Goal: Task Accomplishment & Management: Complete application form

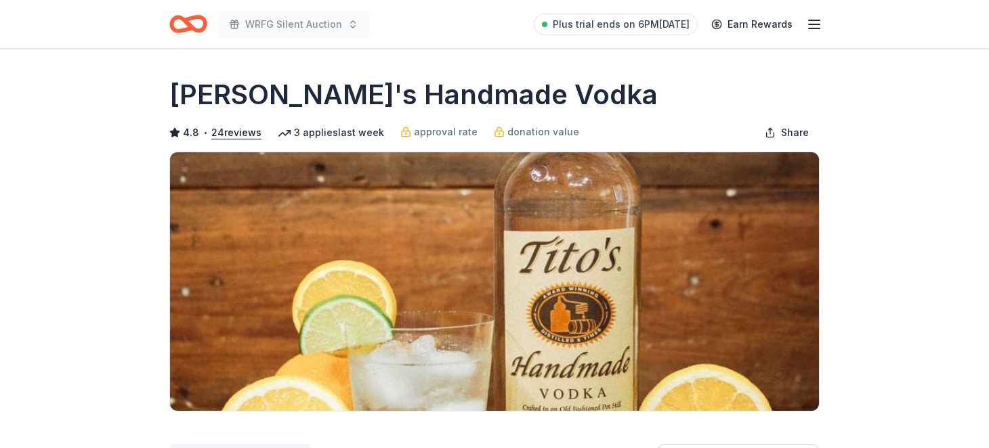
click at [814, 25] on icon "button" at bounding box center [814, 24] width 16 height 16
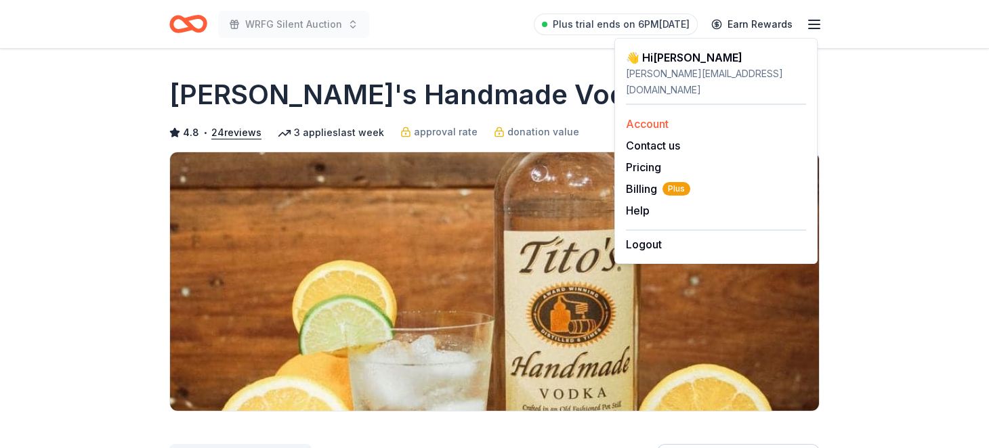
click at [654, 123] on link "Account" at bounding box center [647, 124] width 43 height 14
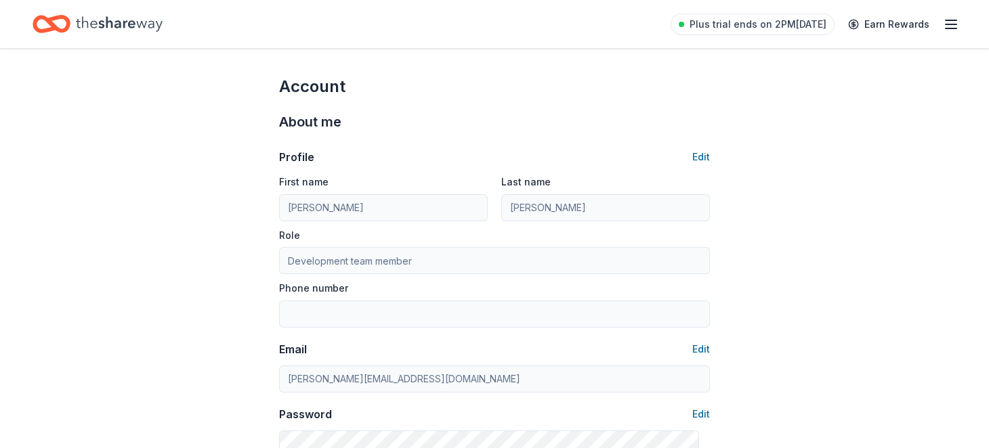
click at [933, 18] on div "Plus trial ends on 2PM, 10/1 Earn Rewards" at bounding box center [815, 24] width 289 height 32
click at [946, 24] on line "button" at bounding box center [951, 24] width 11 height 0
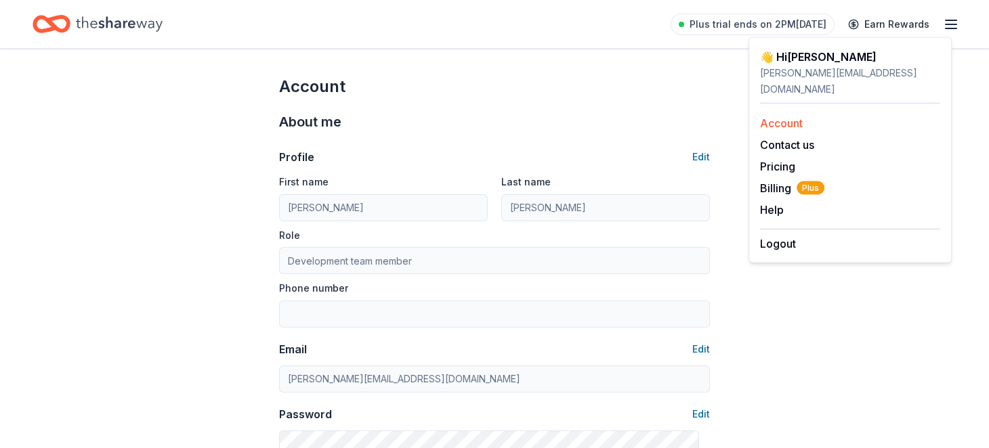
click at [782, 123] on link "Account" at bounding box center [781, 124] width 43 height 14
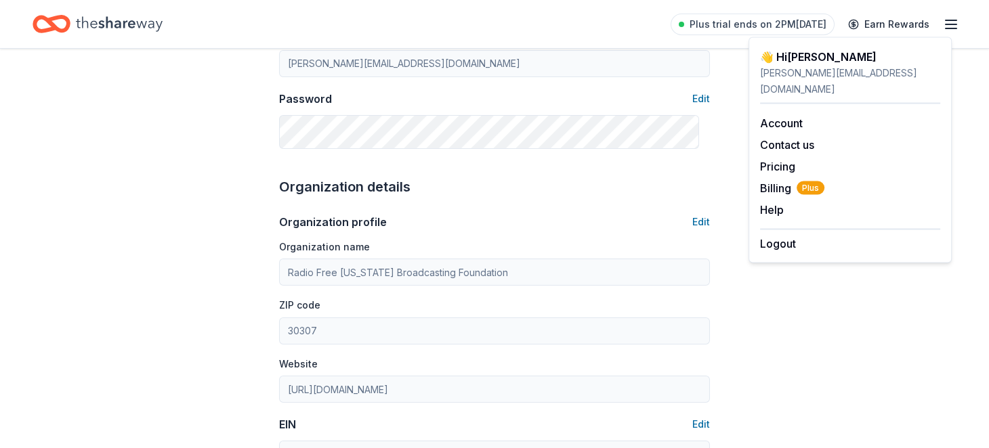
scroll to position [158, 0]
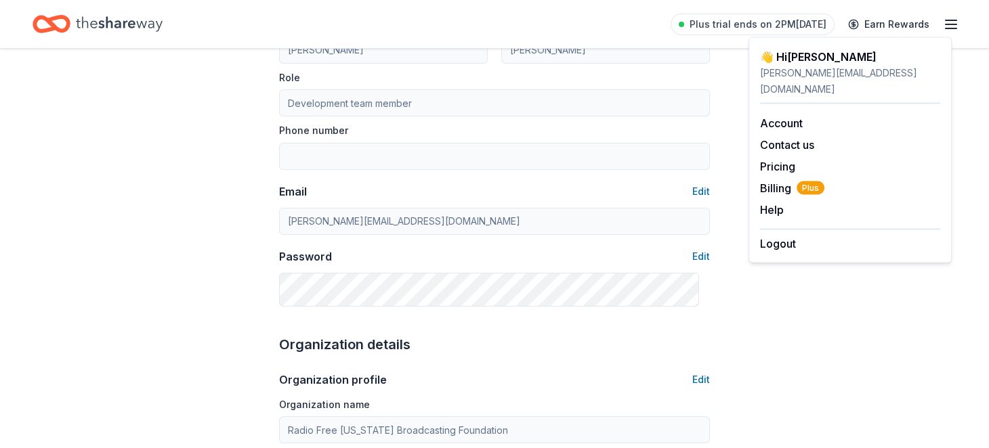
click at [112, 26] on icon "Home" at bounding box center [119, 24] width 87 height 28
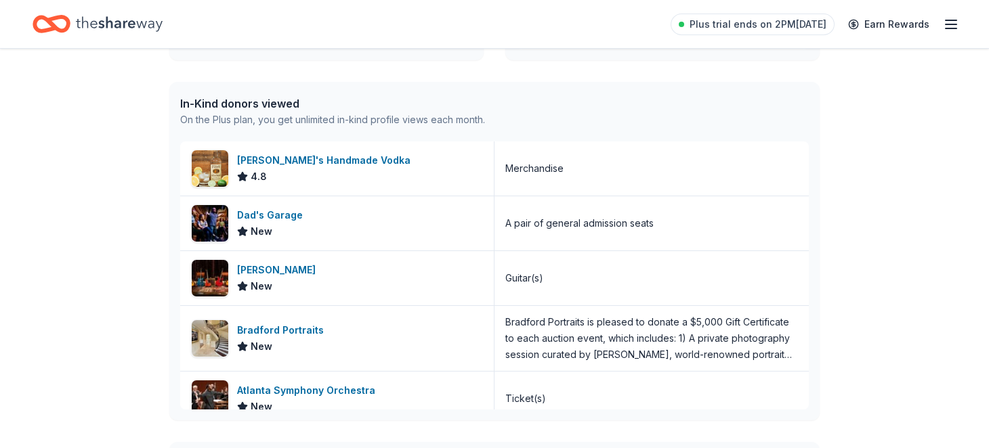
scroll to position [316, 0]
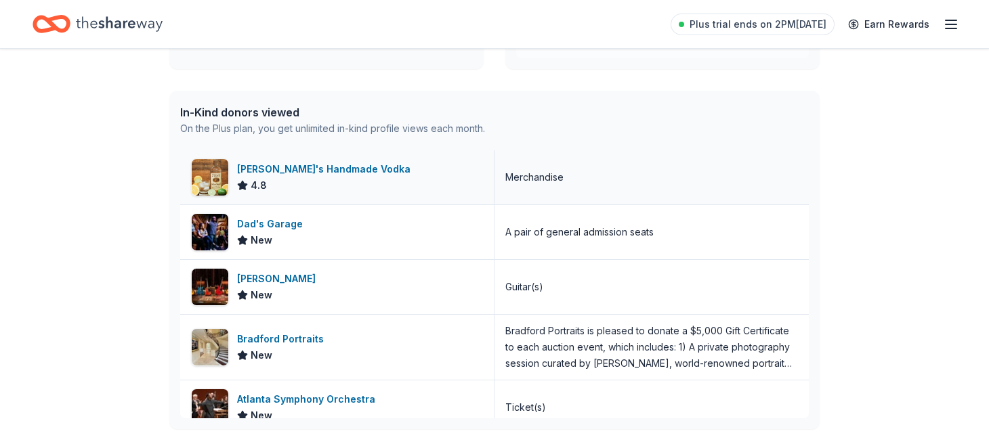
click at [356, 177] on div "Tito's Handmade Vodka" at bounding box center [326, 169] width 179 height 16
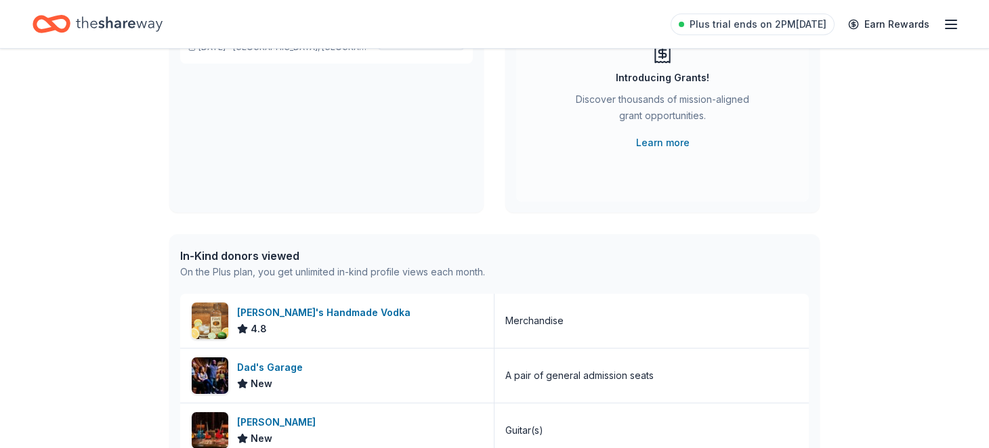
scroll to position [158, 0]
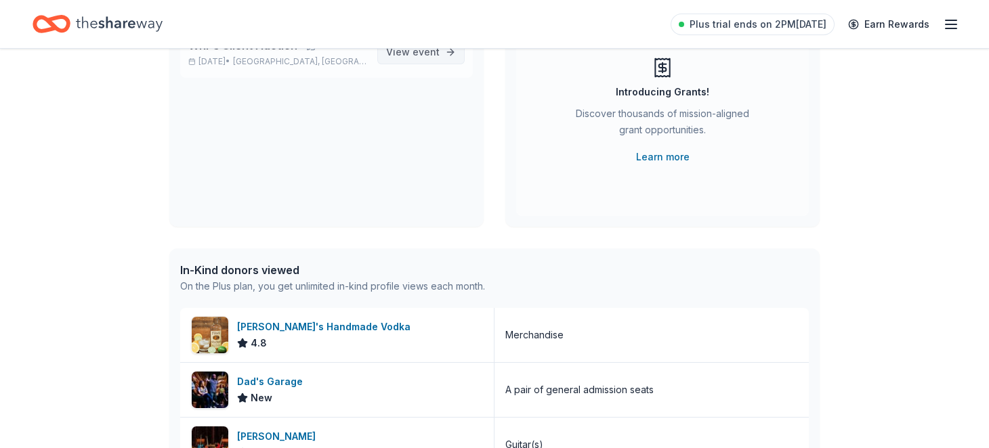
click at [413, 58] on span "event" at bounding box center [426, 52] width 27 height 12
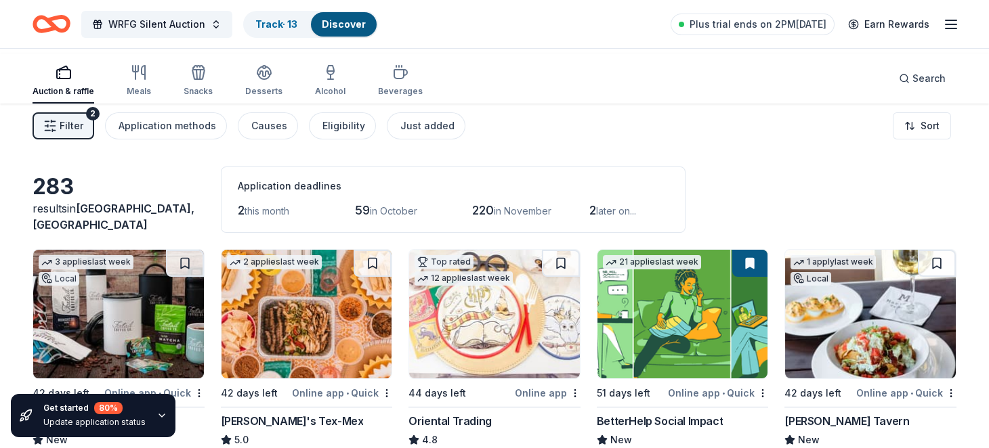
click at [402, 217] on span "in October" at bounding box center [393, 211] width 47 height 12
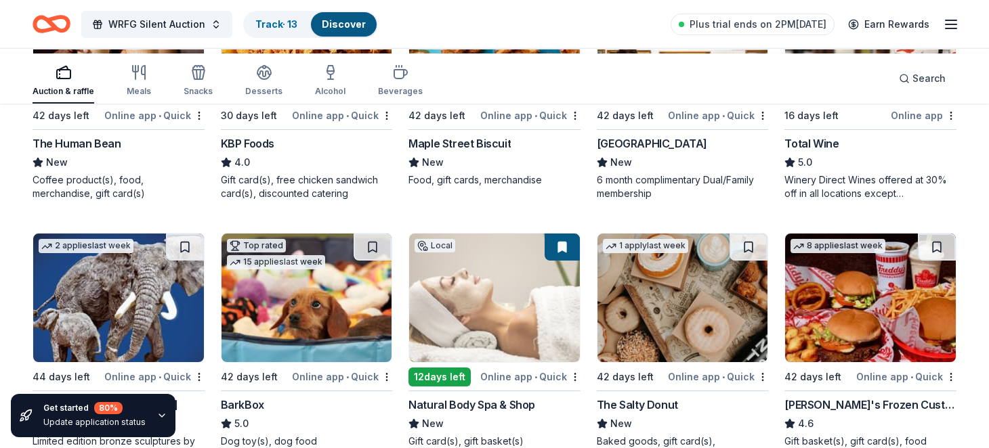
scroll to position [1557, 0]
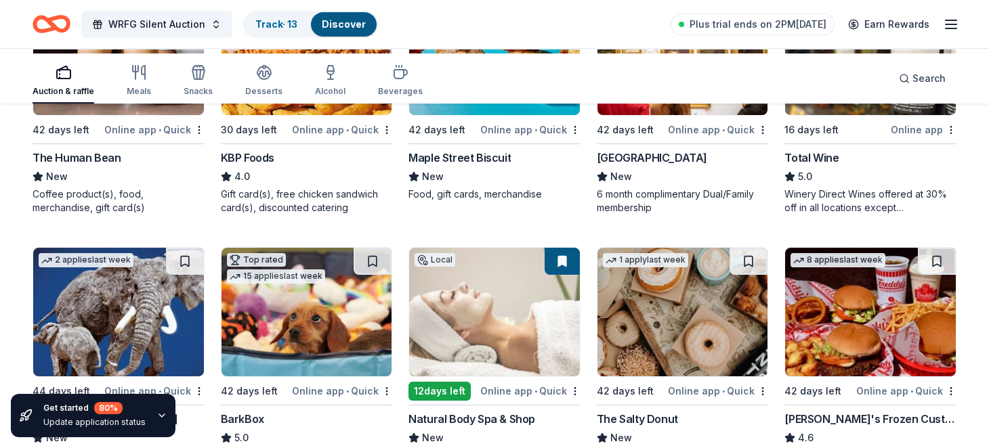
click at [84, 83] on div "Auction & raffle" at bounding box center [64, 80] width 62 height 33
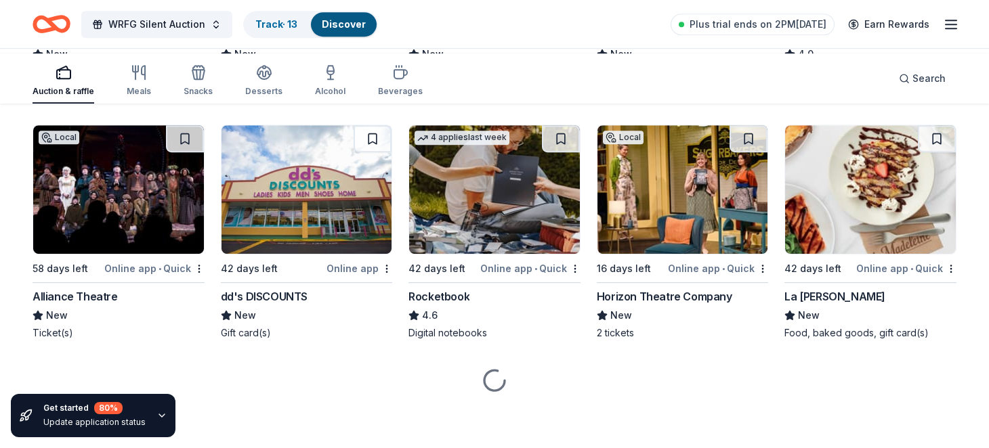
scroll to position [6148, 0]
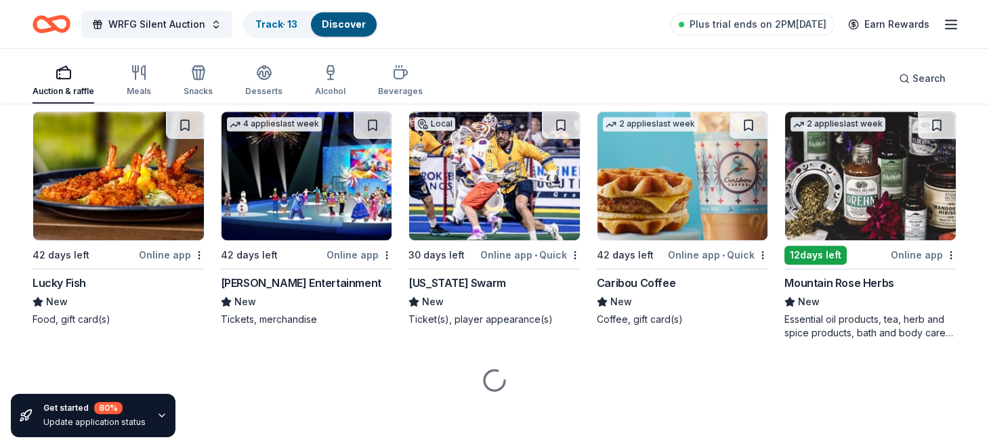
scroll to position [7255, 0]
click at [820, 30] on div "Killer Creek Harley-Davidson" at bounding box center [857, 22] width 147 height 16
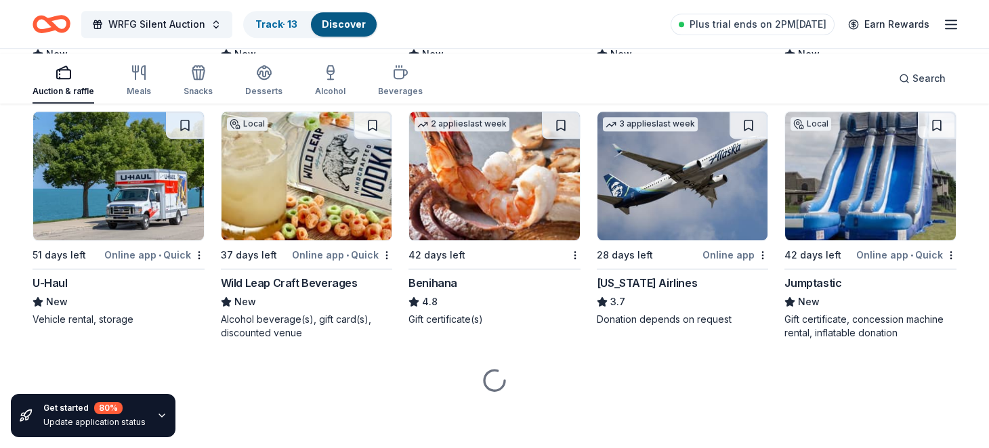
scroll to position [7887, 0]
click at [107, 43] on div "Atlanta Hawks" at bounding box center [70, 35] width 75 height 16
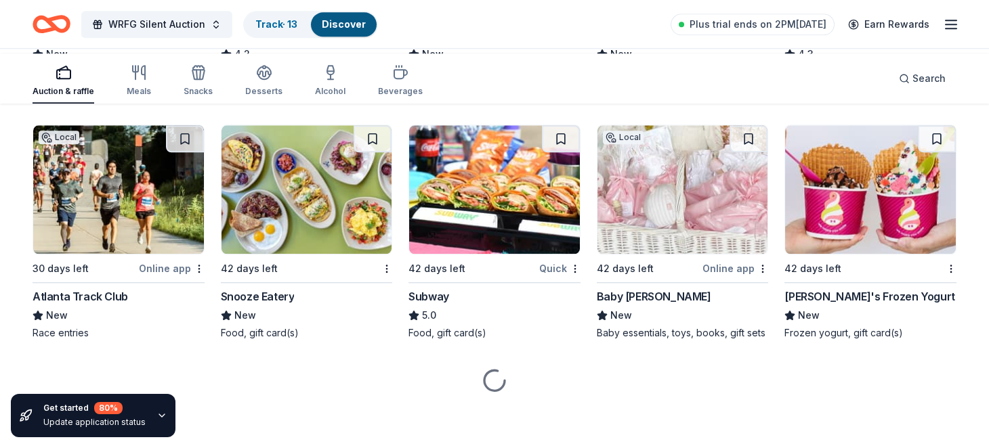
scroll to position [9415, 0]
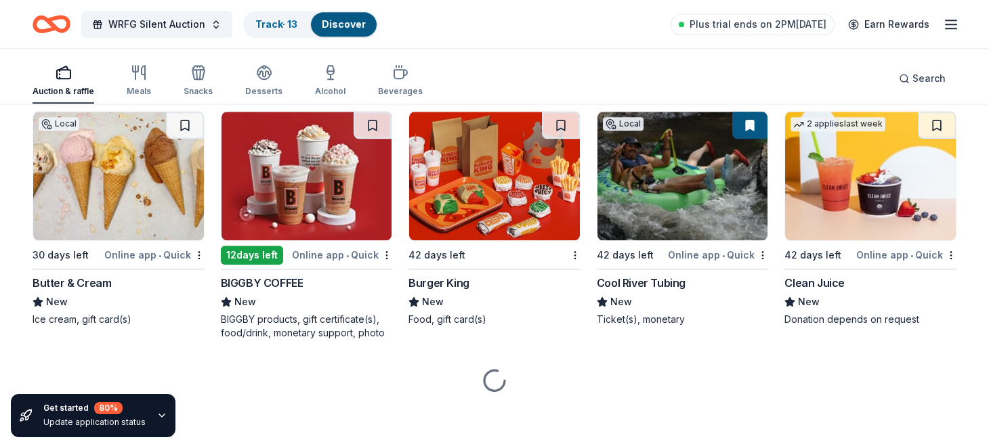
scroll to position [12418, 0]
click at [666, 30] on div "Omni Hotels & Resorts" at bounding box center [654, 22] width 114 height 16
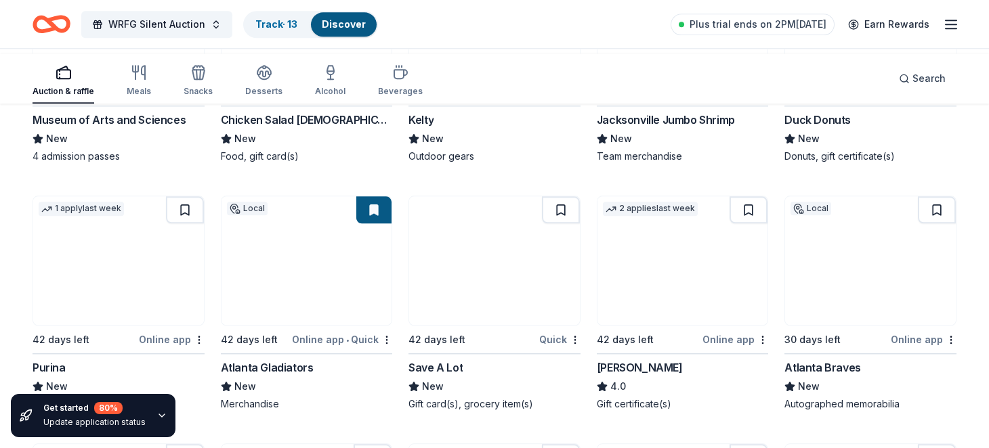
scroll to position [9738, 0]
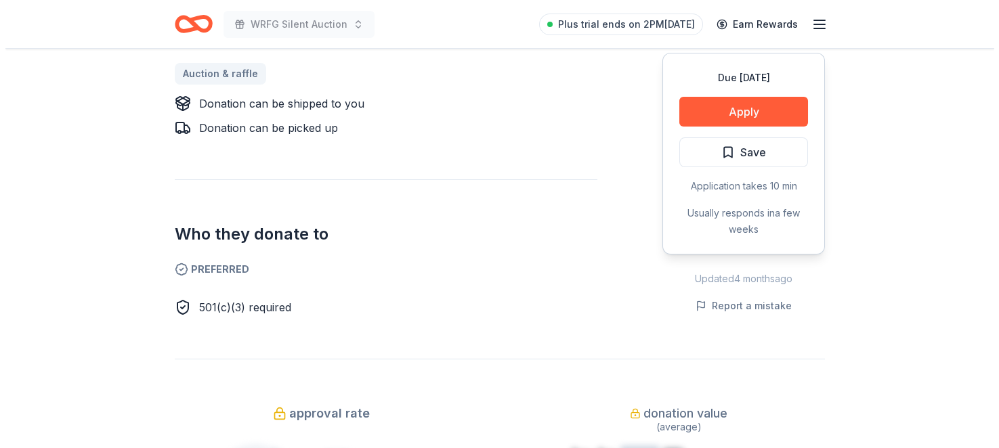
scroll to position [474, 0]
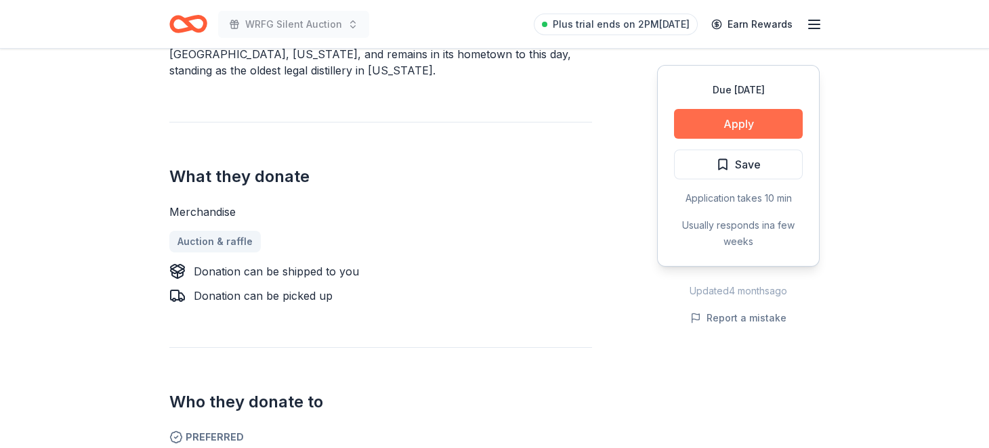
click at [709, 139] on button "Apply" at bounding box center [738, 124] width 129 height 30
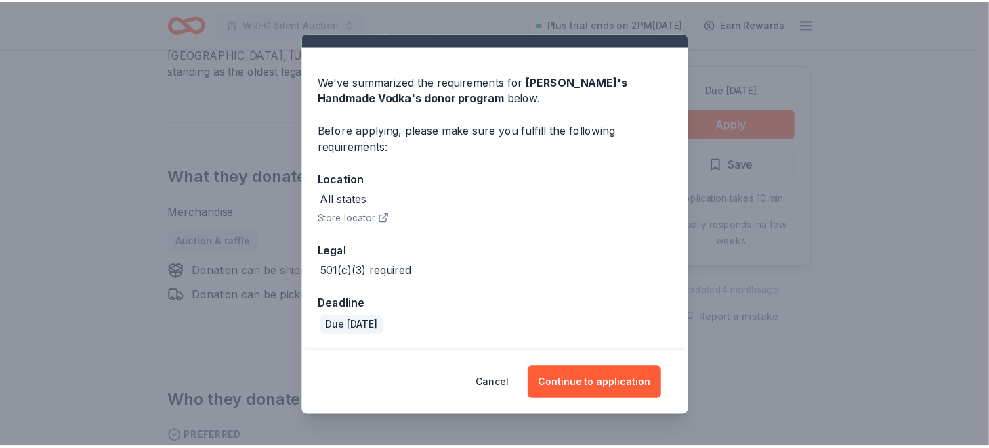
scroll to position [131, 0]
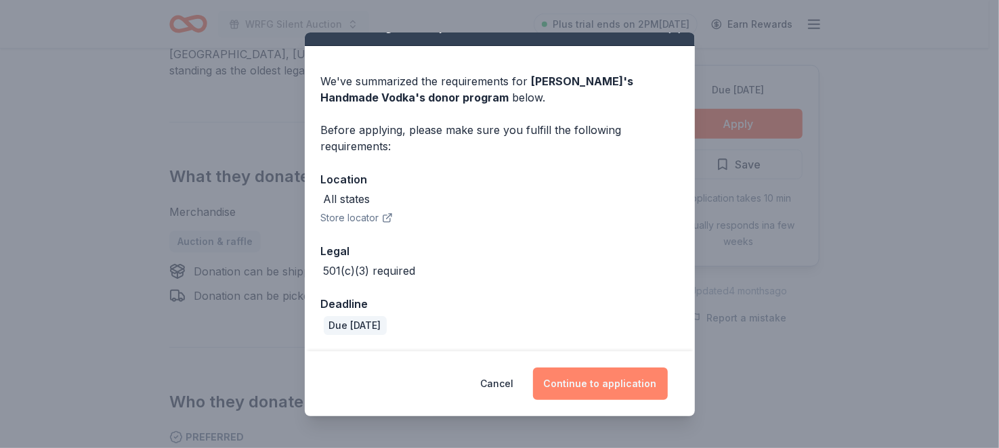
click at [630, 374] on button "Continue to application" at bounding box center [600, 384] width 135 height 33
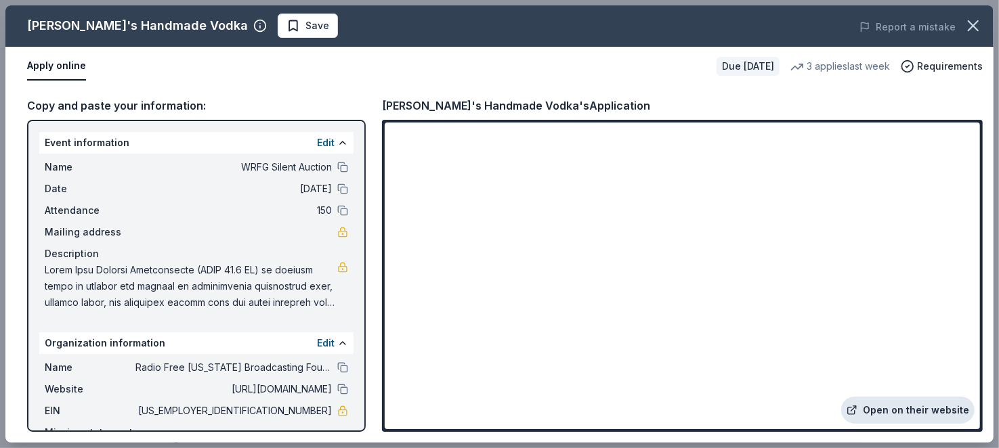
click at [914, 397] on link "Open on their website" at bounding box center [907, 410] width 133 height 27
click at [967, 35] on icon "button" at bounding box center [973, 25] width 19 height 19
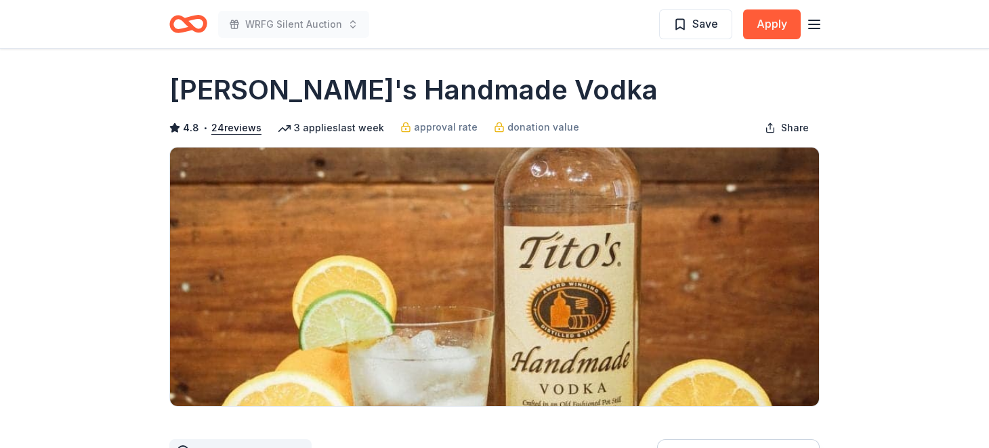
scroll to position [0, 0]
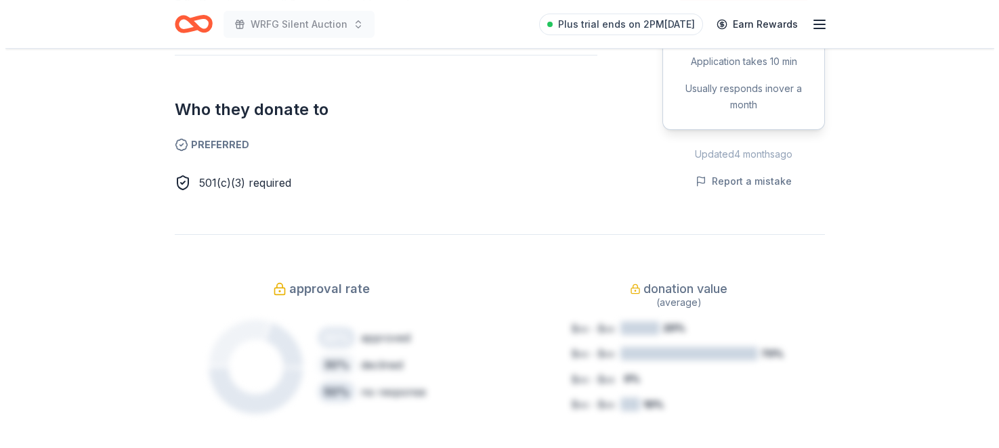
scroll to position [786, 0]
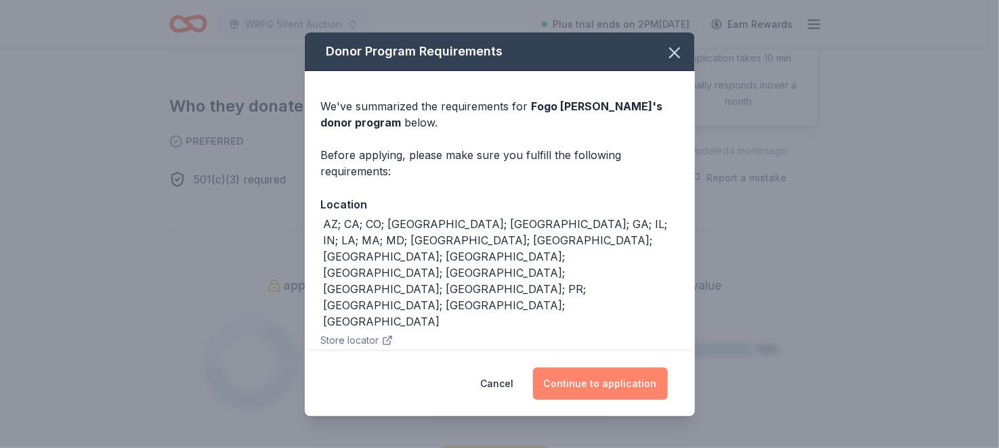
click at [606, 377] on button "Continue to application" at bounding box center [600, 384] width 135 height 33
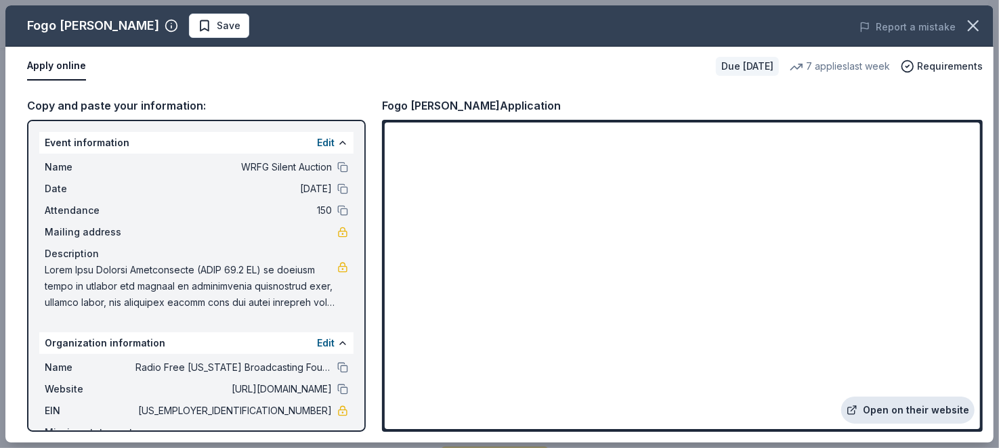
click at [885, 397] on link "Open on their website" at bounding box center [907, 410] width 133 height 27
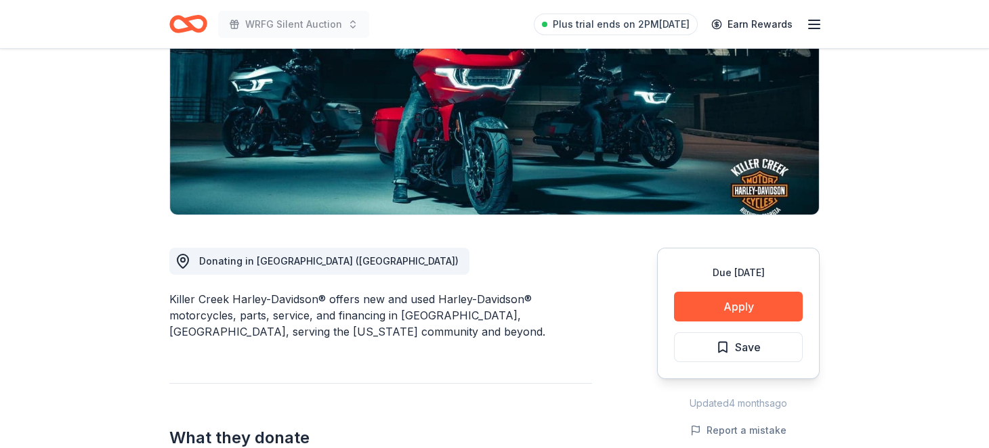
scroll to position [316, 0]
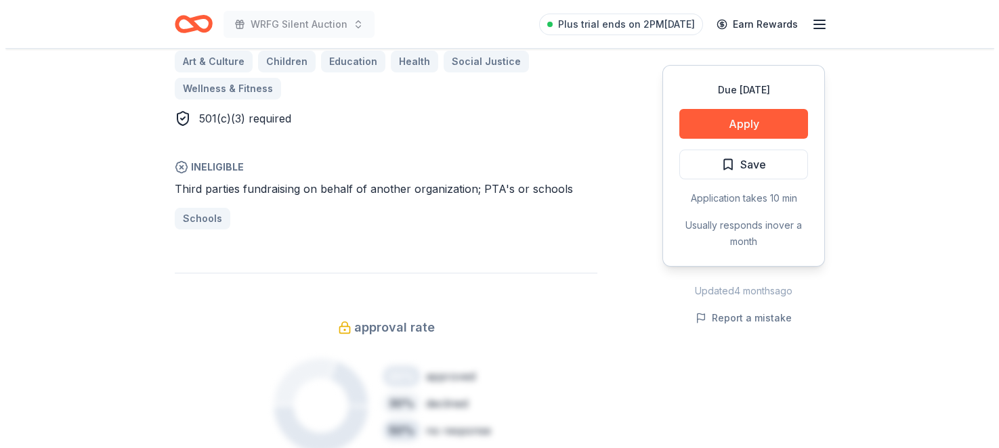
scroll to position [1107, 0]
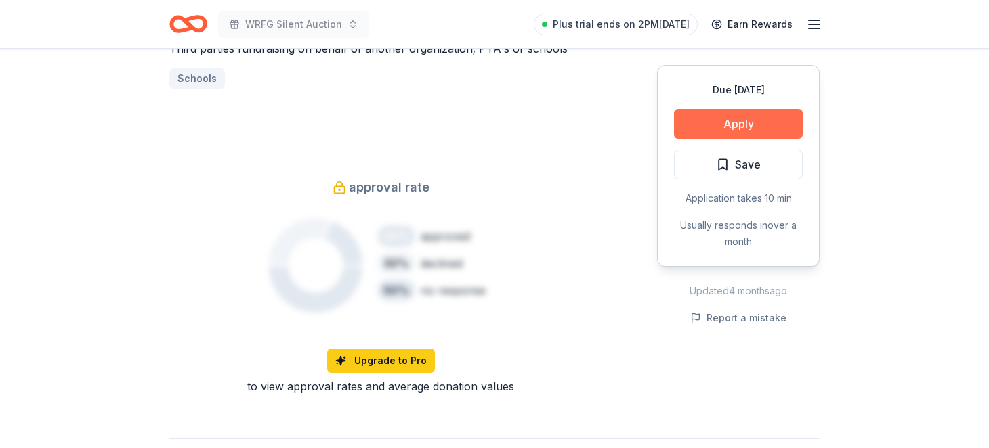
click at [674, 139] on button "Apply" at bounding box center [738, 124] width 129 height 30
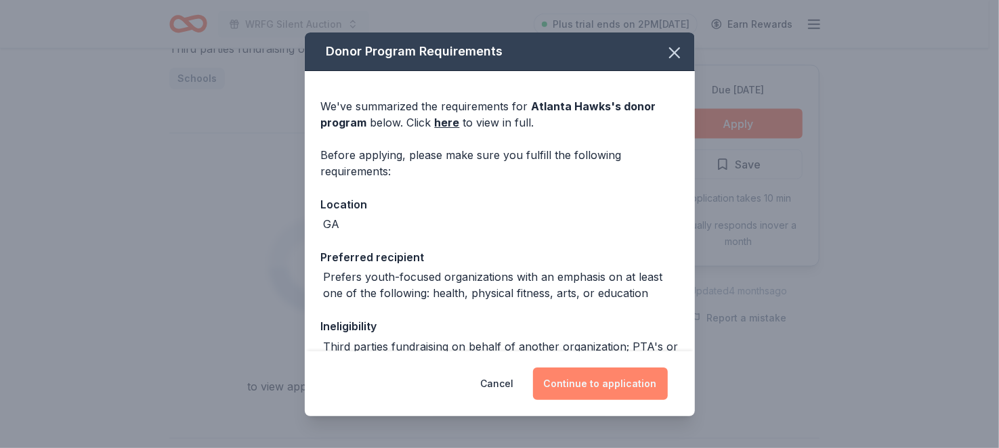
click at [648, 368] on button "Continue to application" at bounding box center [600, 384] width 135 height 33
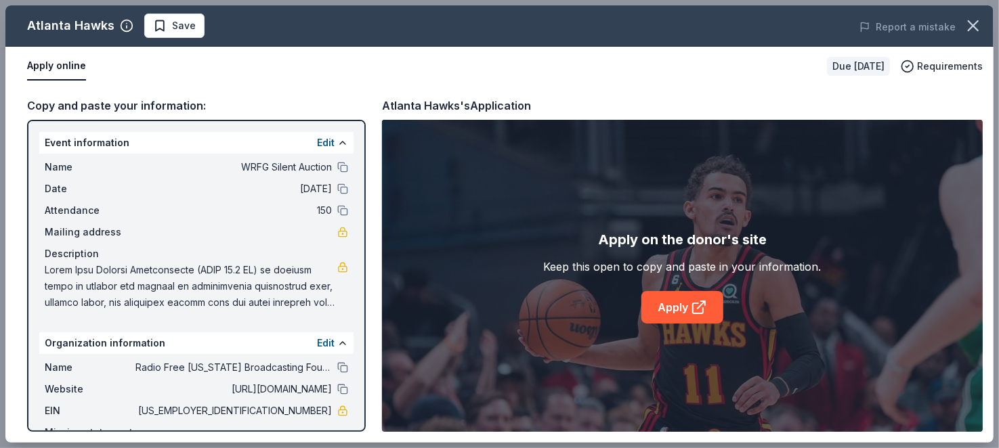
scroll to position [158, 0]
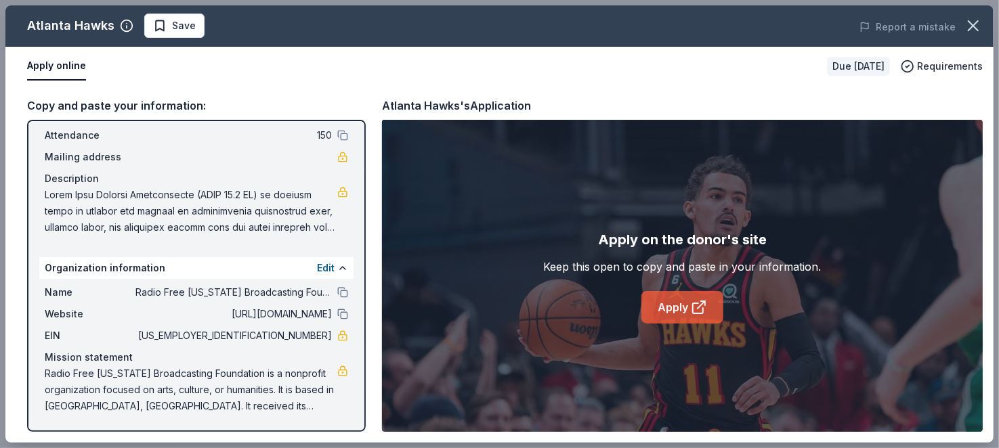
click at [705, 309] on icon at bounding box center [701, 304] width 7 height 7
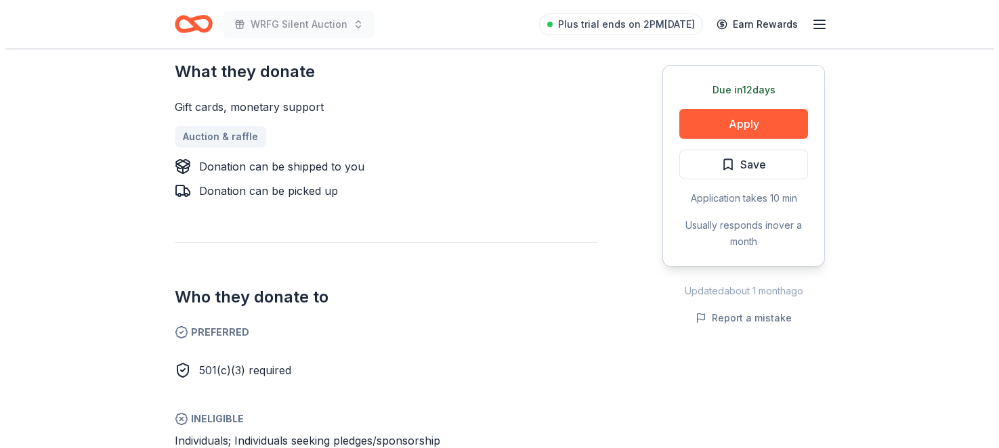
scroll to position [632, 0]
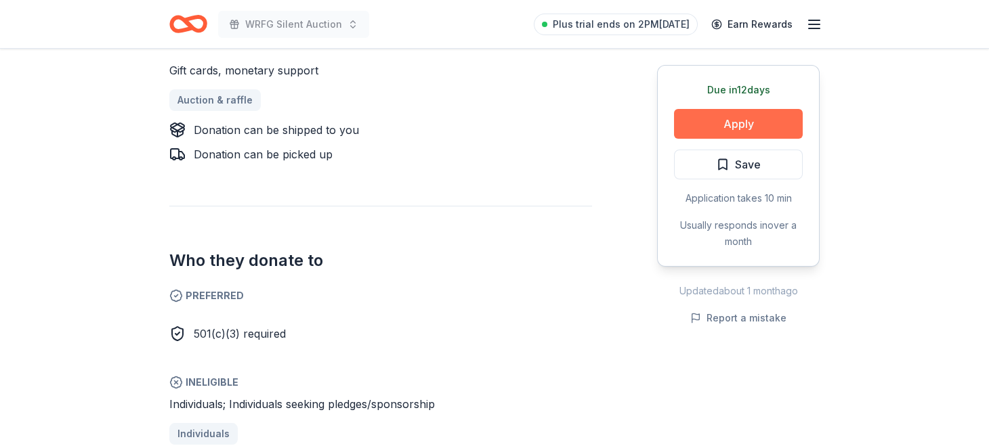
click at [715, 139] on button "Apply" at bounding box center [738, 124] width 129 height 30
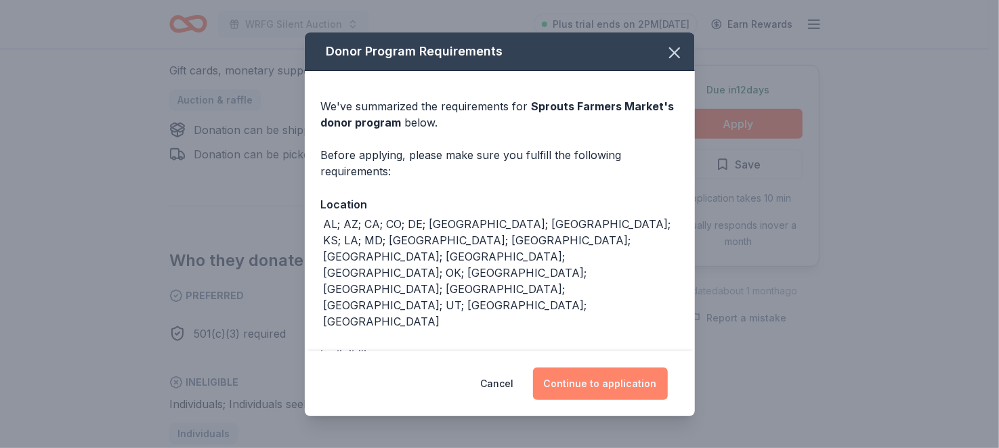
click at [666, 379] on button "Continue to application" at bounding box center [600, 384] width 135 height 33
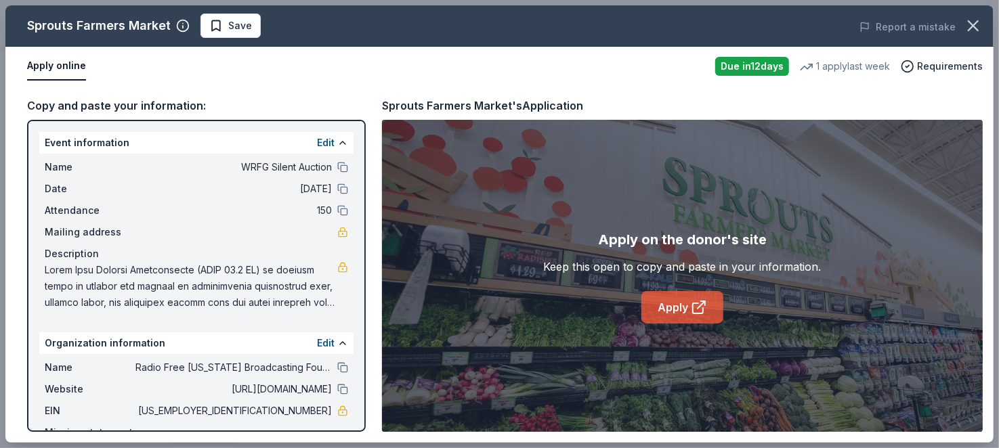
click at [690, 324] on link "Apply" at bounding box center [682, 307] width 82 height 33
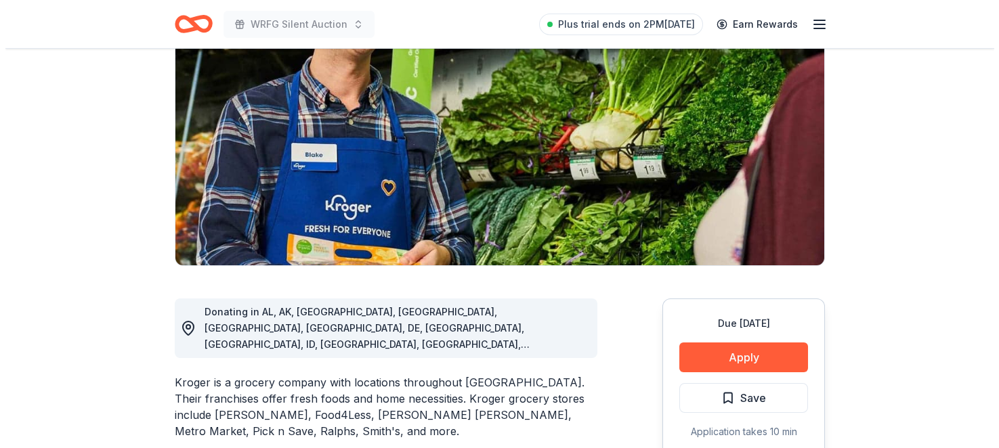
scroll to position [316, 0]
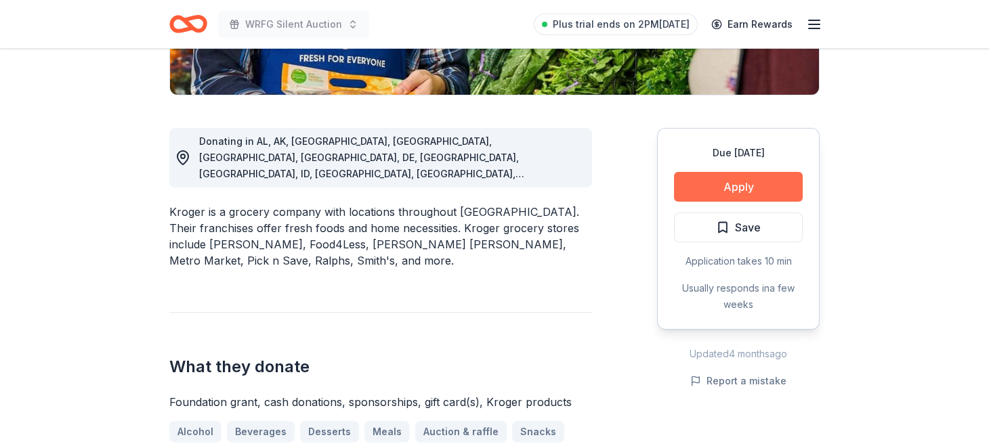
click at [698, 202] on button "Apply" at bounding box center [738, 187] width 129 height 30
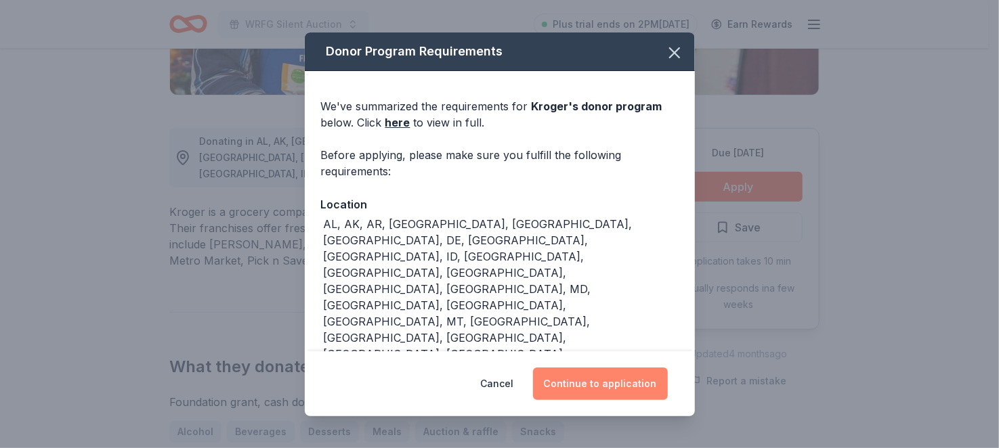
click at [608, 368] on button "Continue to application" at bounding box center [600, 384] width 135 height 33
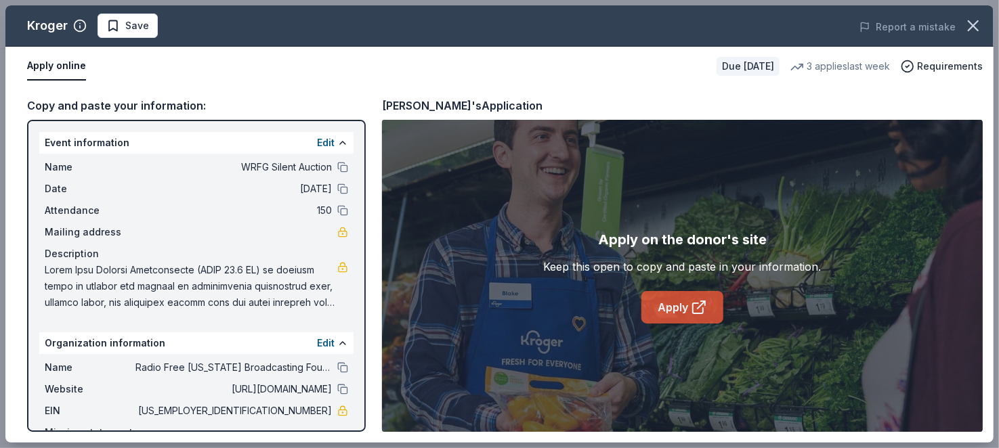
click at [706, 316] on icon at bounding box center [699, 307] width 16 height 16
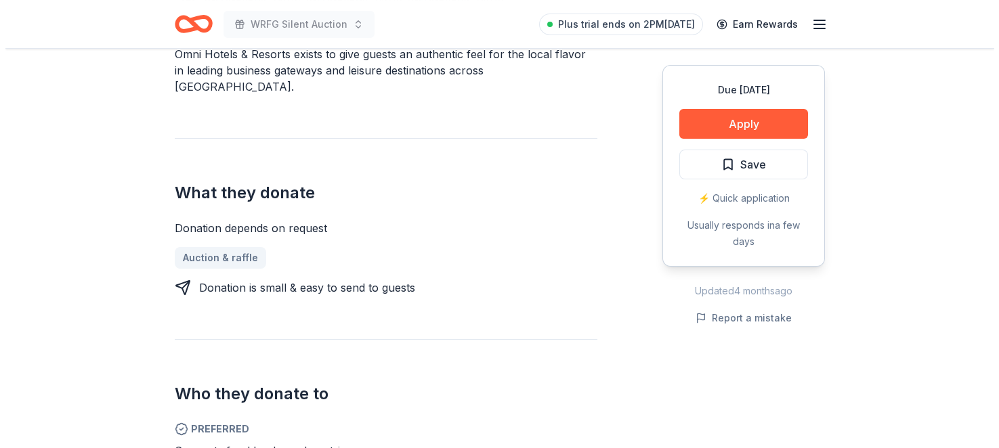
scroll to position [632, 0]
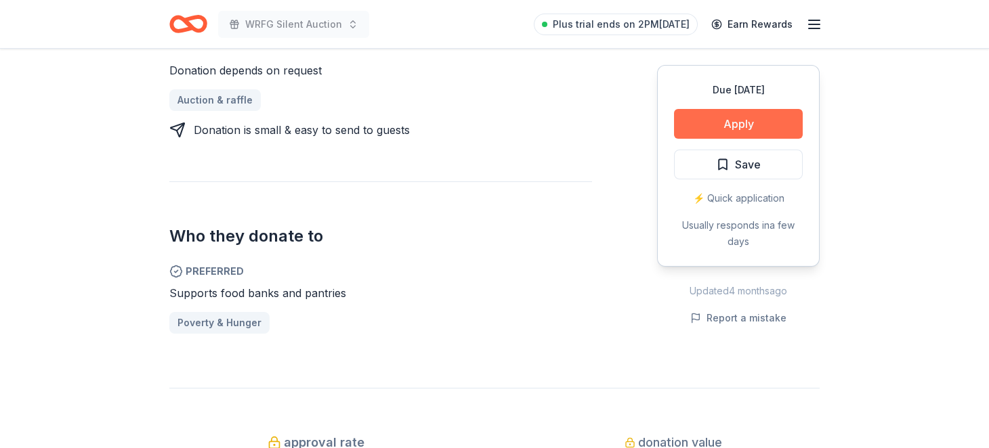
click at [688, 139] on button "Apply" at bounding box center [738, 124] width 129 height 30
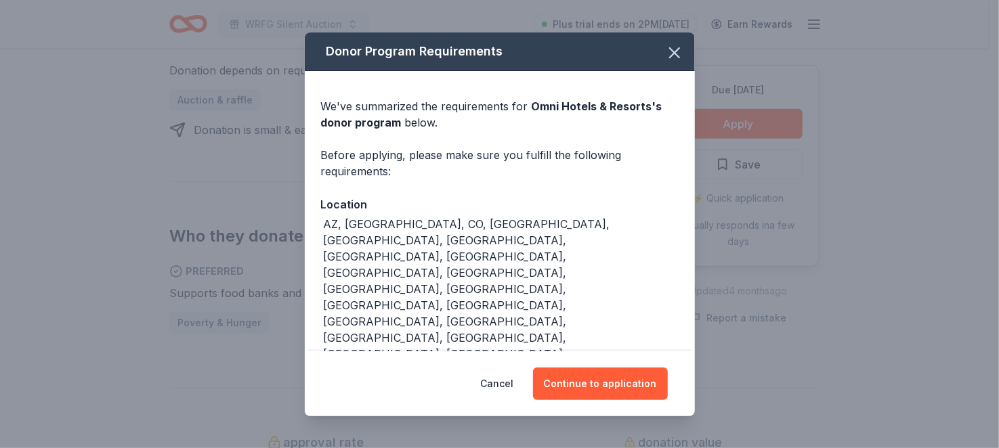
scroll to position [152, 0]
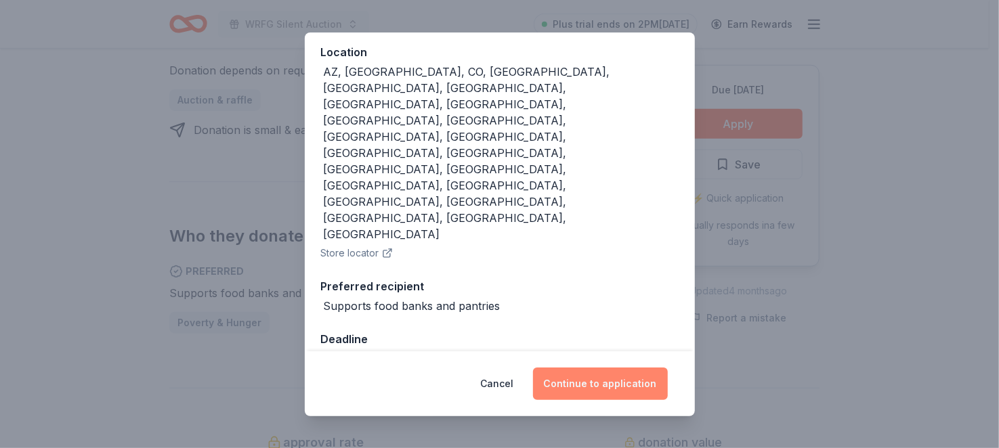
click at [620, 371] on button "Continue to application" at bounding box center [600, 384] width 135 height 33
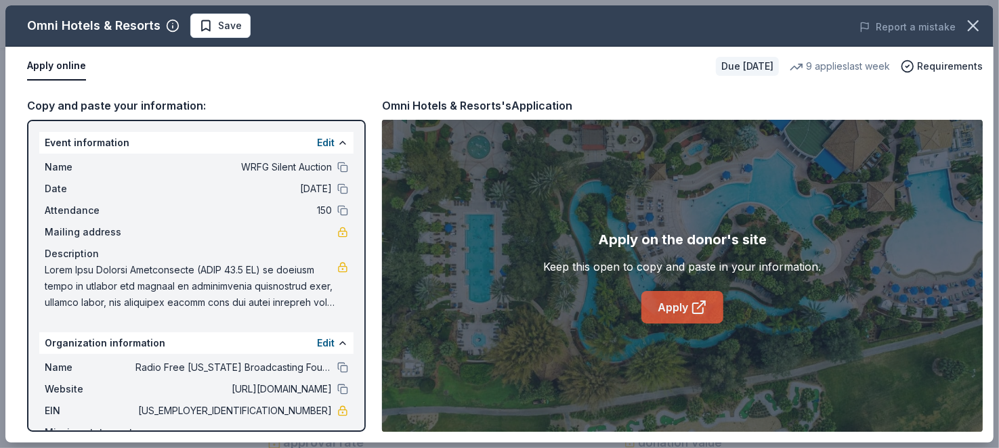
click at [668, 324] on link "Apply" at bounding box center [682, 307] width 82 height 33
click at [652, 324] on link "Apply" at bounding box center [682, 307] width 82 height 33
